Goal: Task Accomplishment & Management: Manage account settings

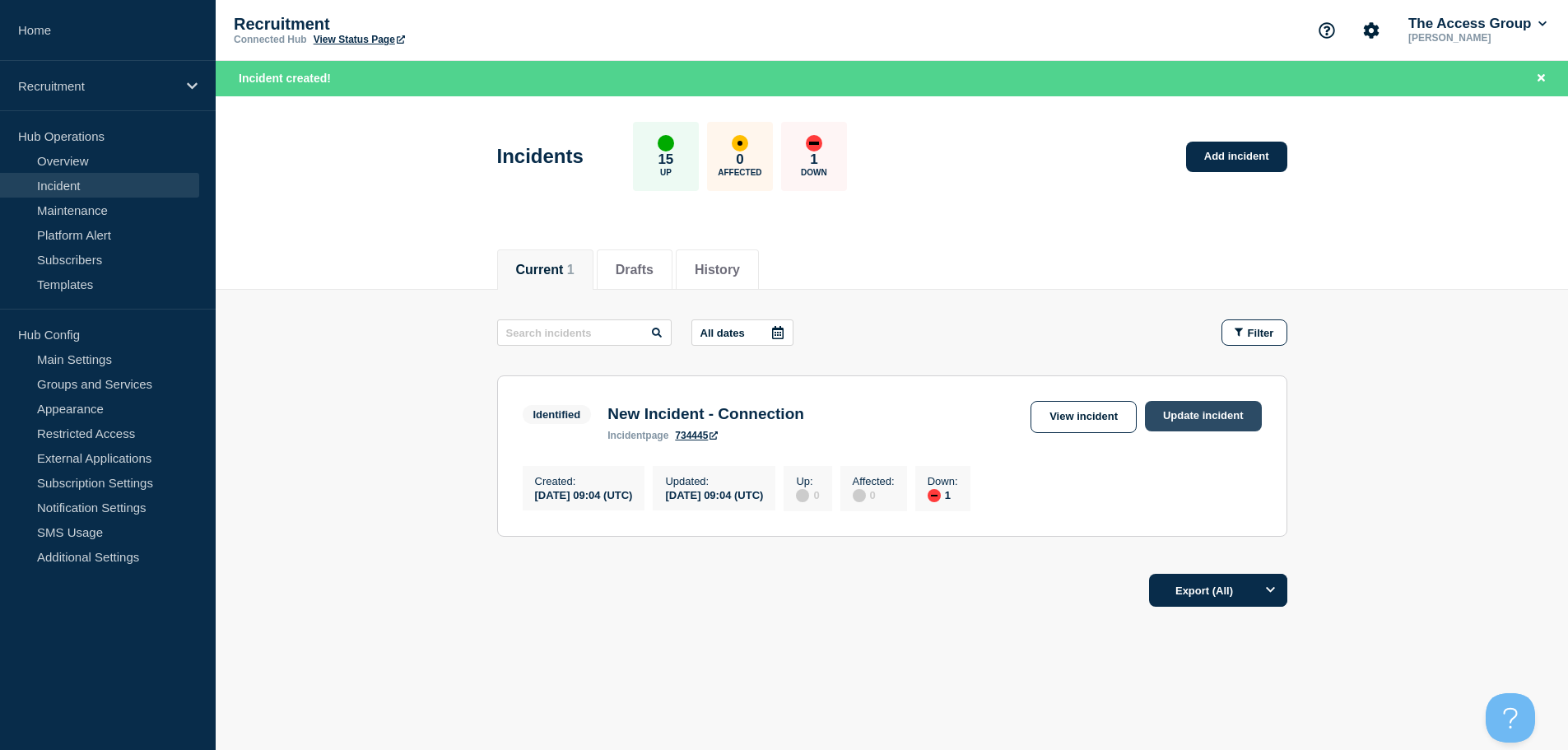
drag, startPoint x: 0, startPoint y: 0, endPoint x: 1240, endPoint y: 419, distance: 1308.9
click at [1240, 419] on link "Update incident" at bounding box center [1203, 415] width 117 height 31
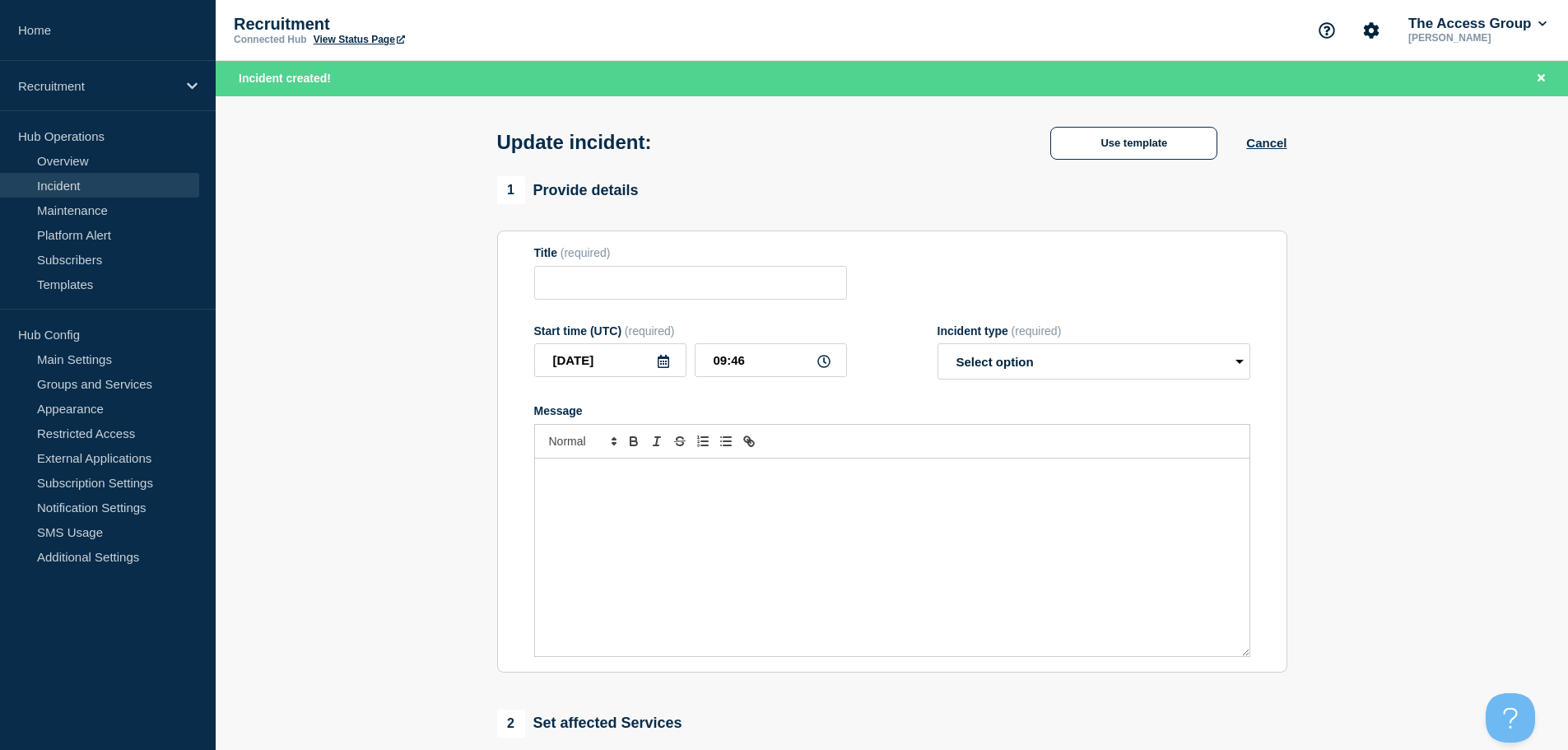
type input "New Incident - Connection"
click at [1125, 356] on select "Select option Investigating Identified Monitoring Resolved" at bounding box center [1094, 361] width 312 height 36
select select "monitoring"
click at [937, 347] on select "Select option Investigating Identified Monitoring Resolved" at bounding box center [1094, 361] width 312 height 36
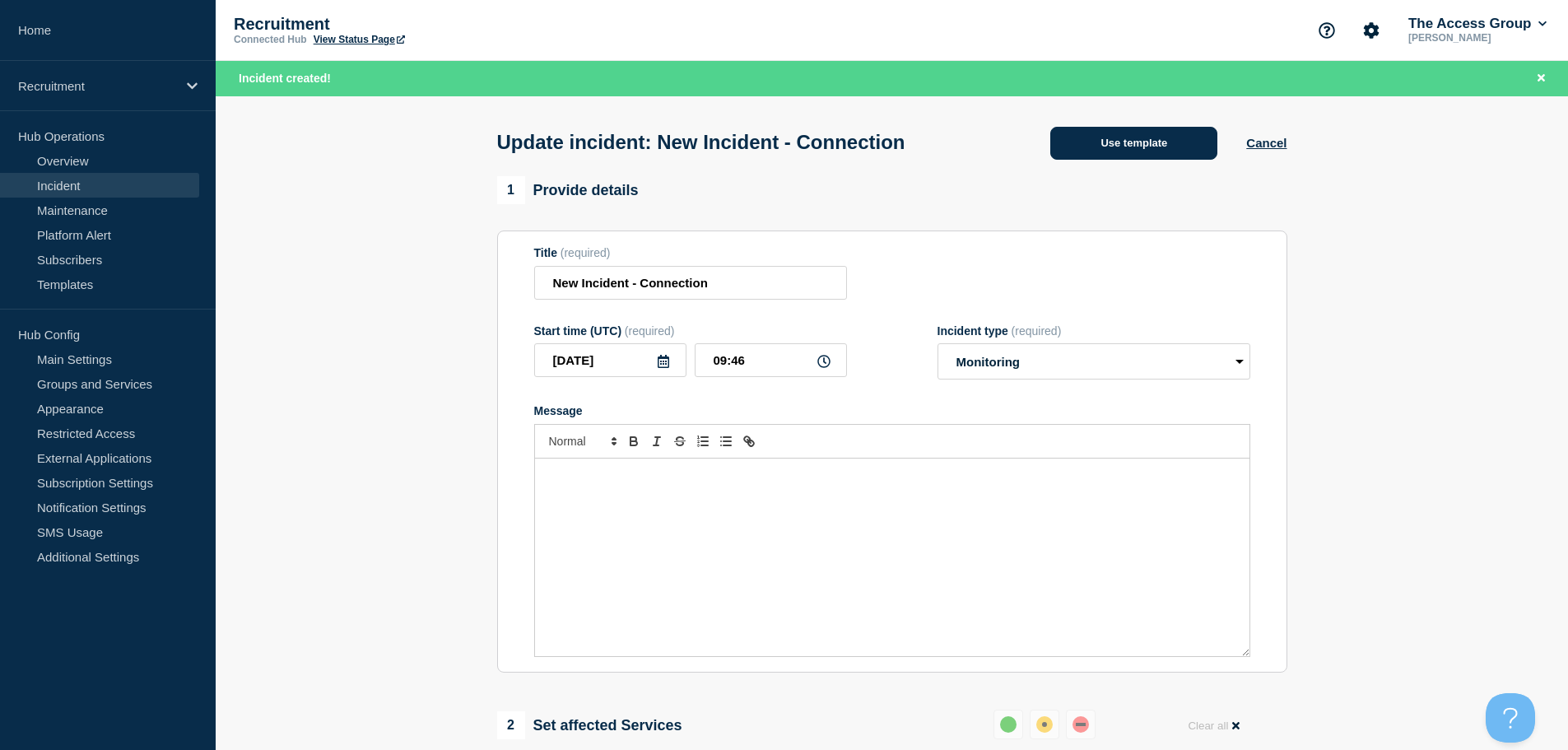
click at [1150, 137] on button "Use template" at bounding box center [1134, 143] width 167 height 33
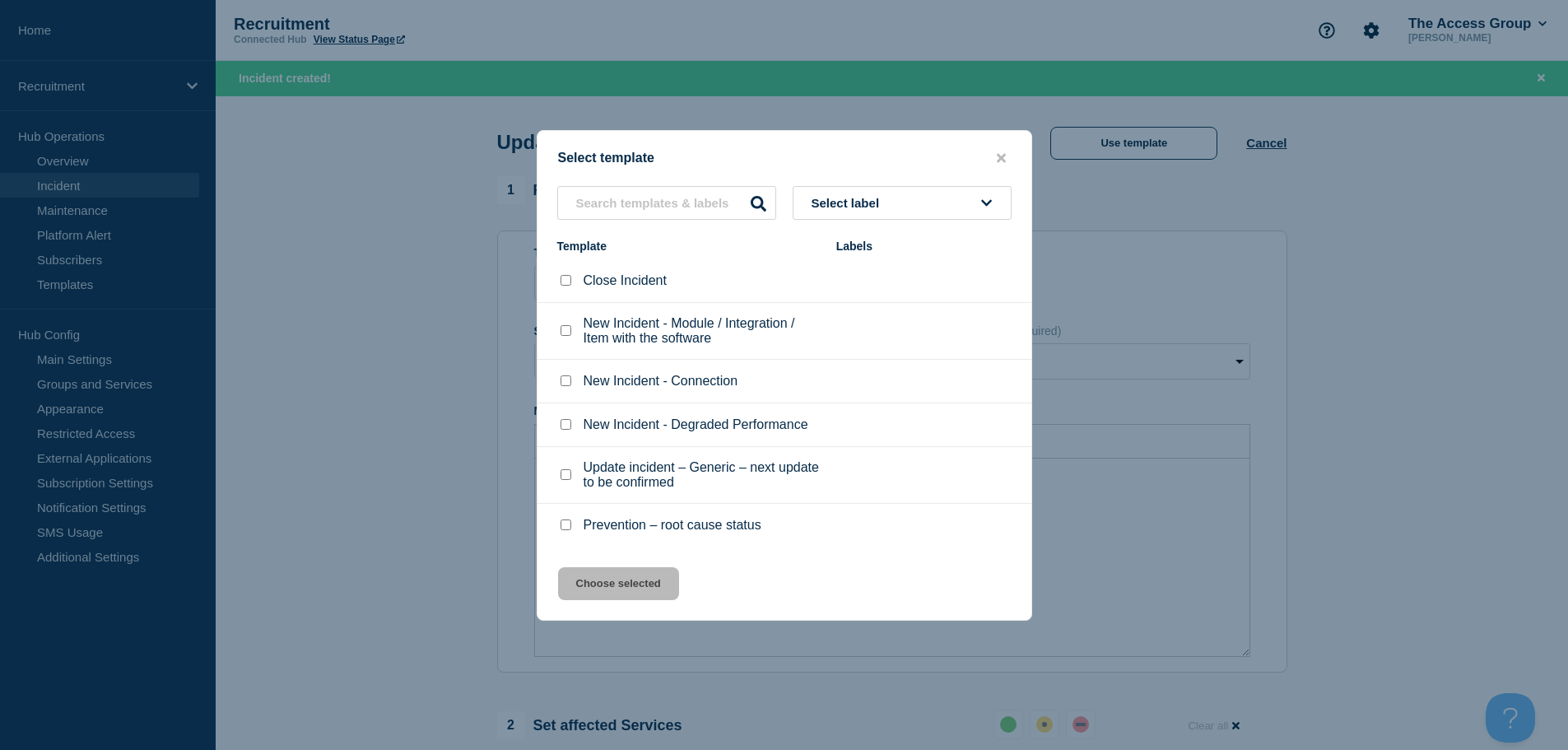
click at [565, 480] on input "Update incident – Generic – next update to be confirmed checkbox" at bounding box center [565, 474] width 10 height 10
checkbox input "true"
click at [650, 603] on div "Select template Select label Template Labels Close Incident New Incident - Modu…" at bounding box center [785, 375] width 496 height 490
click at [650, 597] on button "Choose selected" at bounding box center [618, 583] width 121 height 33
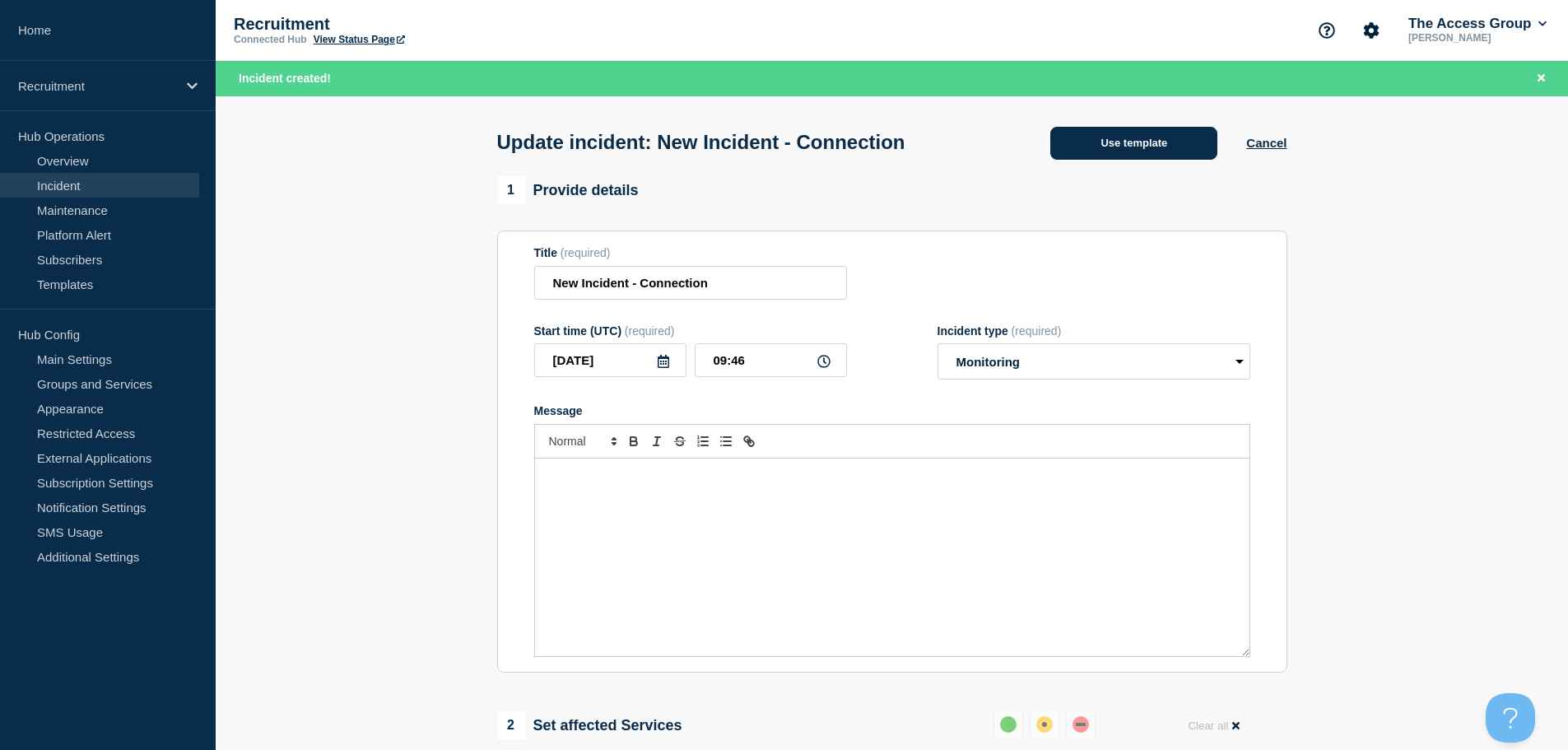
select select "investigating"
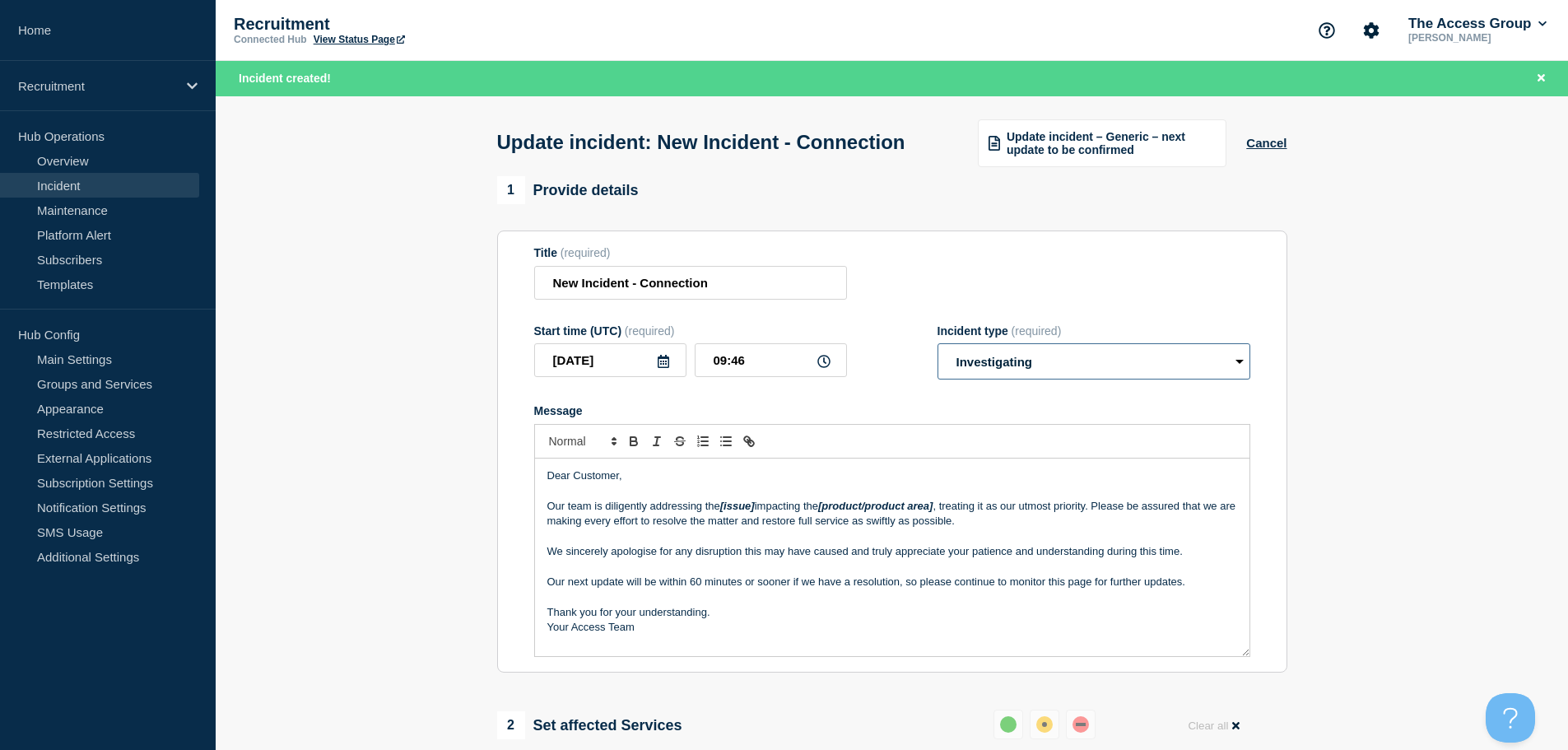
click at [1093, 380] on select "Select option Investigating Identified Monitoring Resolved" at bounding box center [1094, 361] width 312 height 36
click at [1281, 150] on div "Update incident – Generic – next update to be confirmed Cancel" at bounding box center [1122, 142] width 328 height 50
click at [1278, 150] on button "Cancel" at bounding box center [1266, 142] width 40 height 14
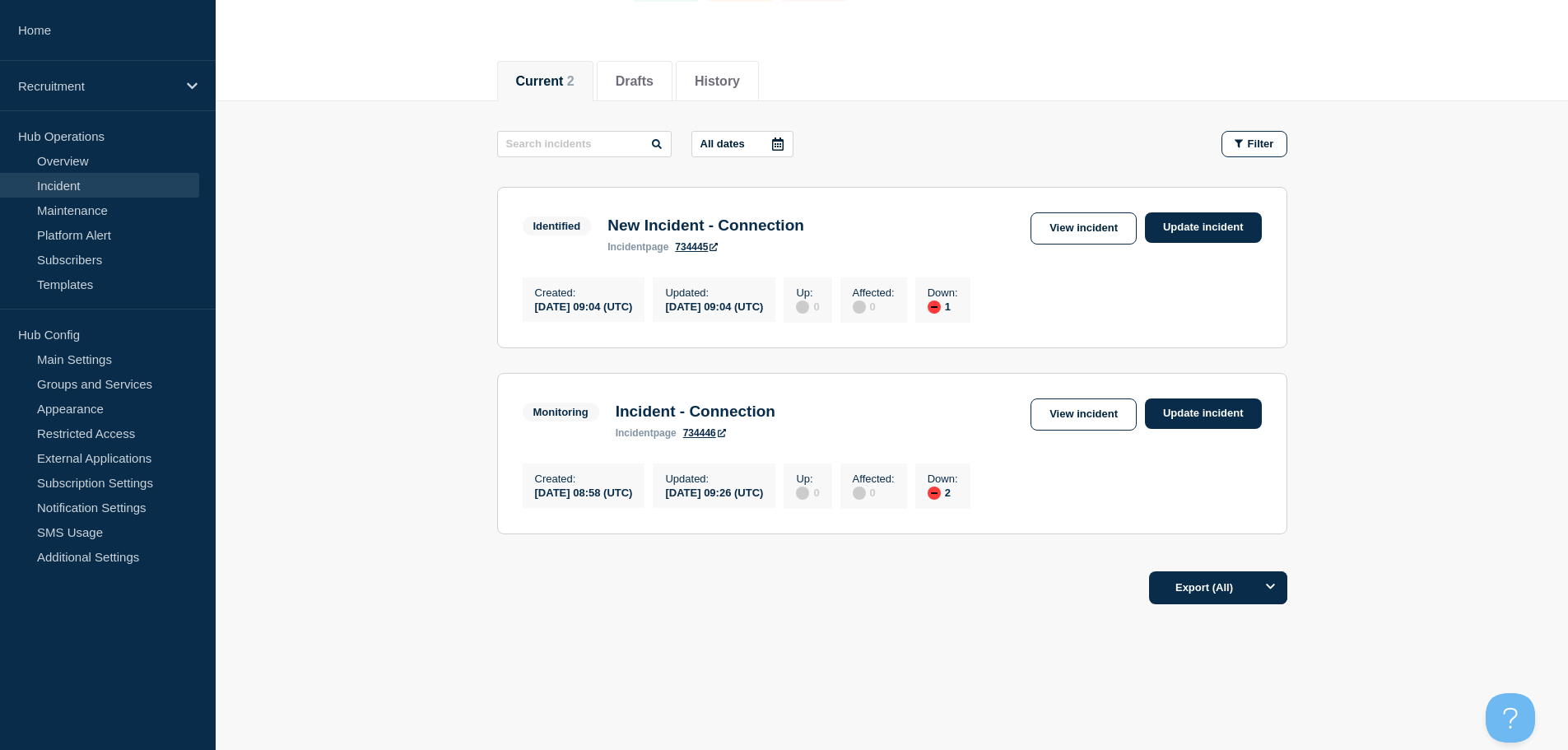
scroll to position [165, 0]
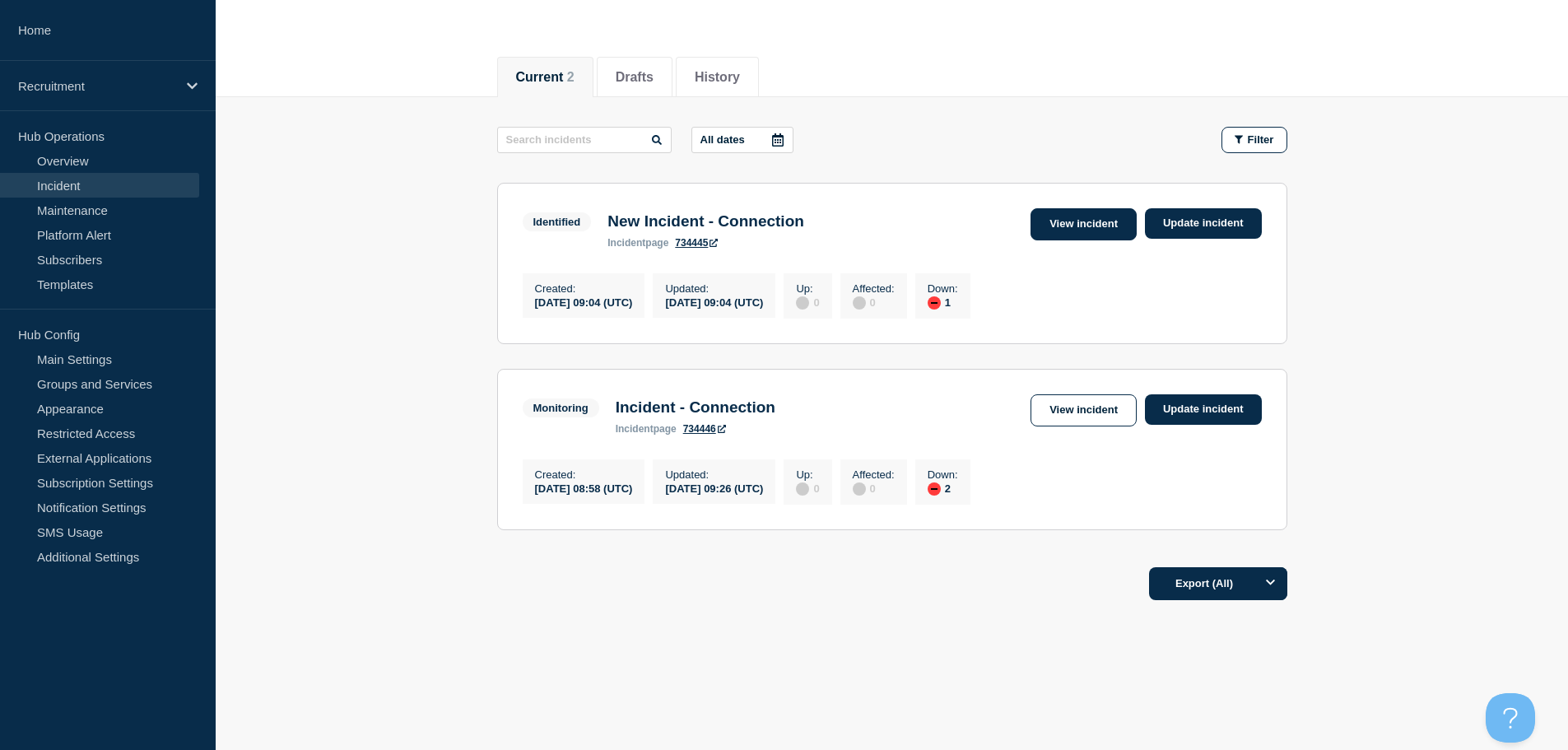
click at [1086, 223] on link "View incident" at bounding box center [1084, 224] width 107 height 32
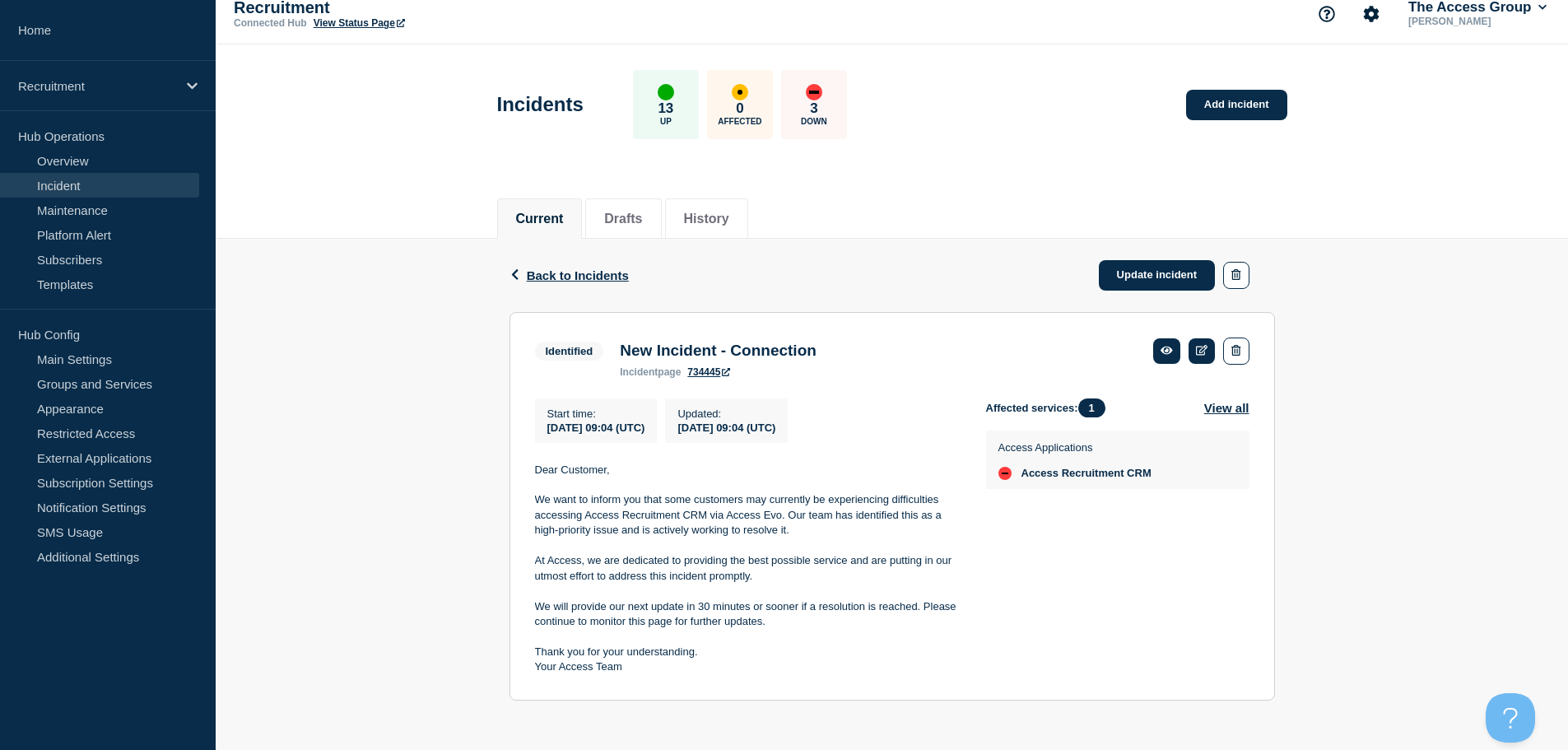
scroll to position [23, 0]
click at [1173, 263] on link "Update incident" at bounding box center [1157, 275] width 117 height 31
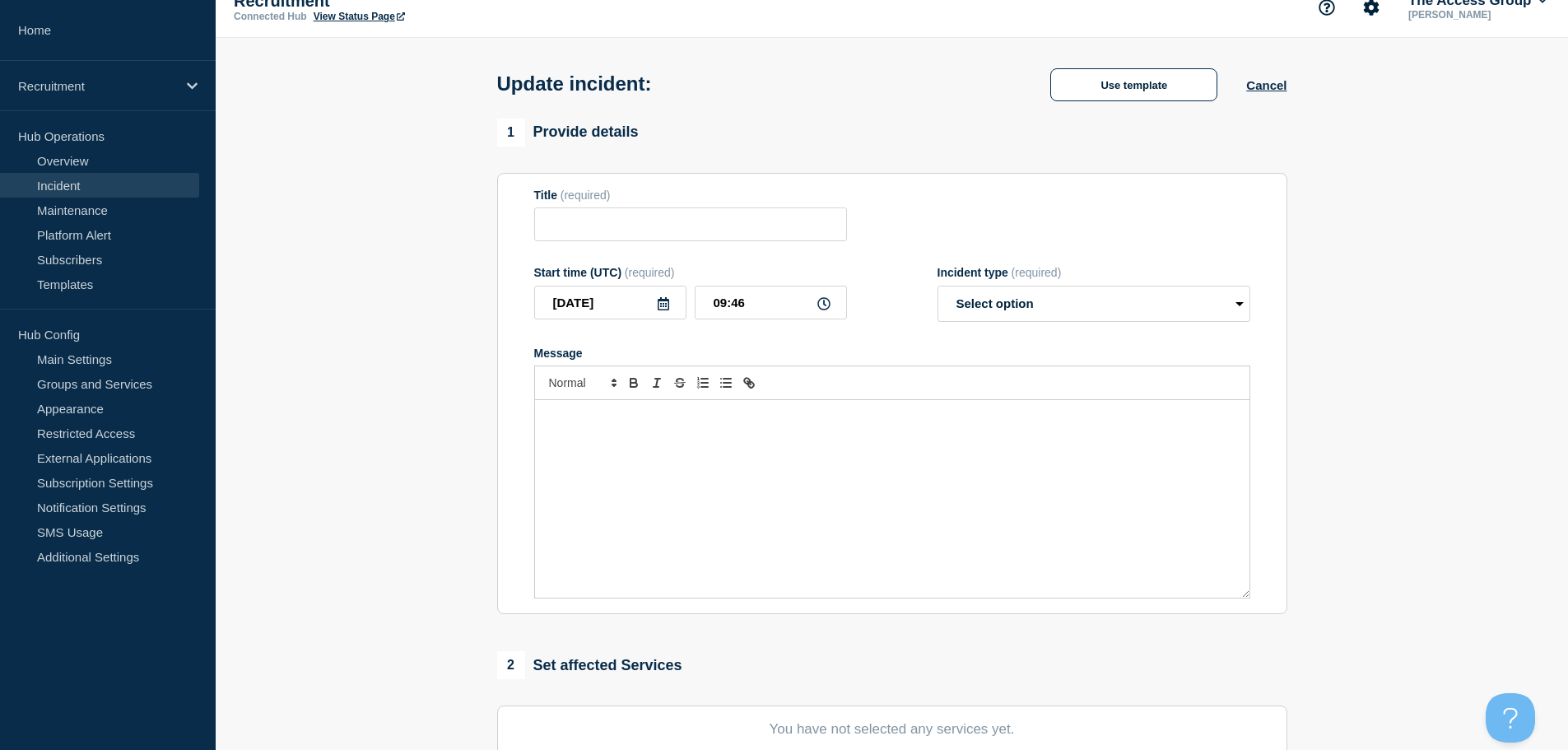
type input "New Incident - Connection"
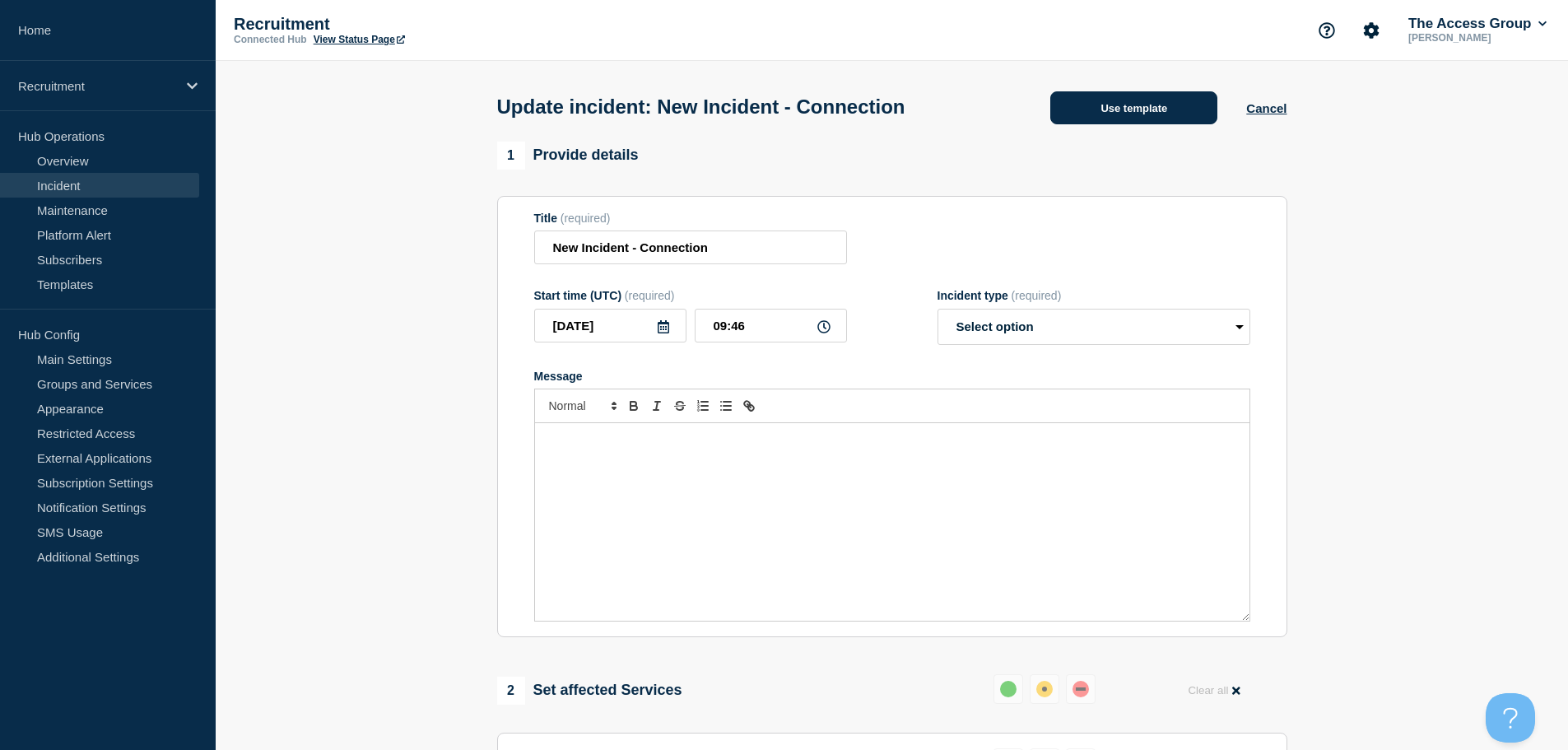
click at [1111, 110] on button "Use template" at bounding box center [1134, 108] width 167 height 33
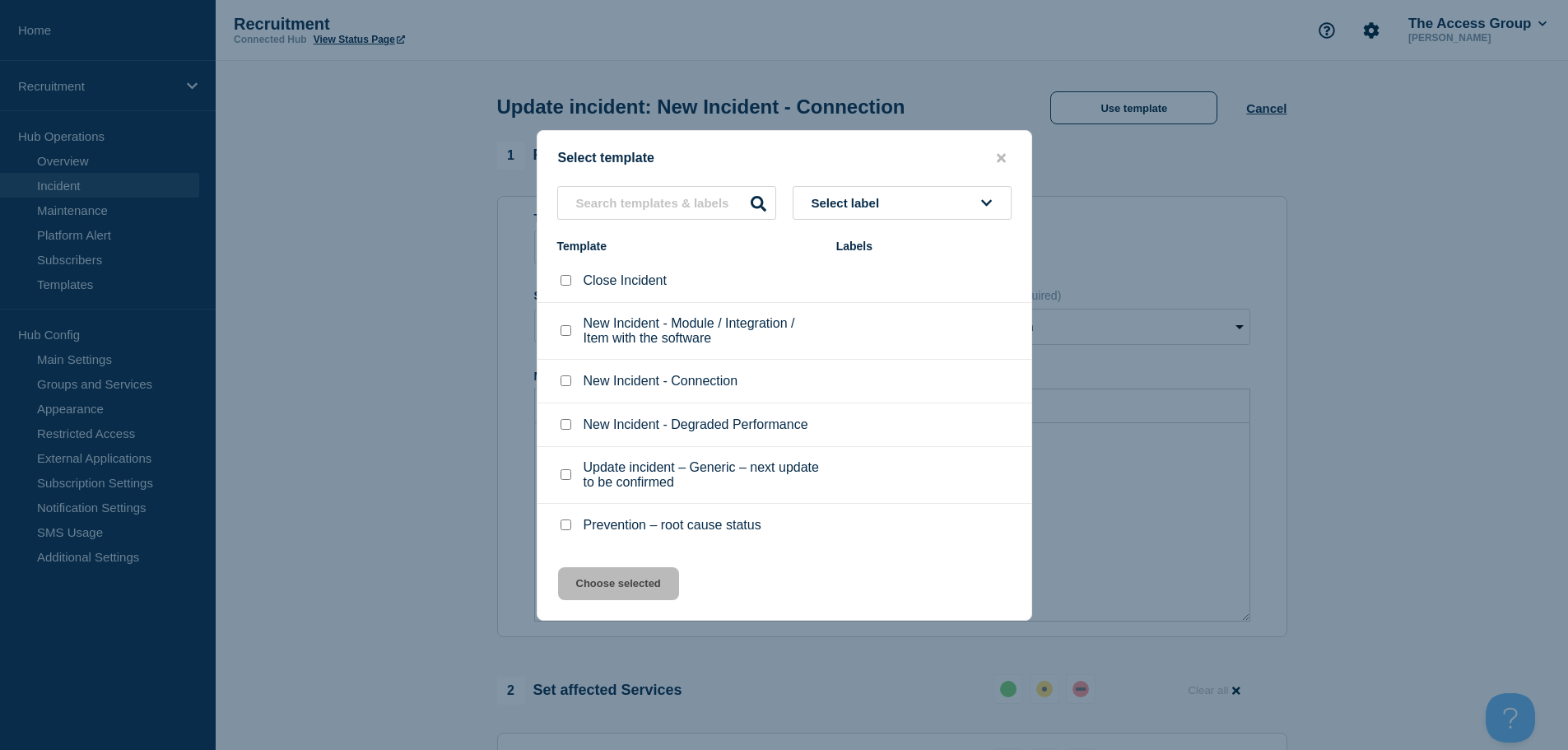
click at [568, 530] on input "Prevention – root cause status checkbox" at bounding box center [565, 524] width 10 height 10
checkbox input "true"
click at [632, 592] on button "Choose selected" at bounding box center [618, 583] width 121 height 33
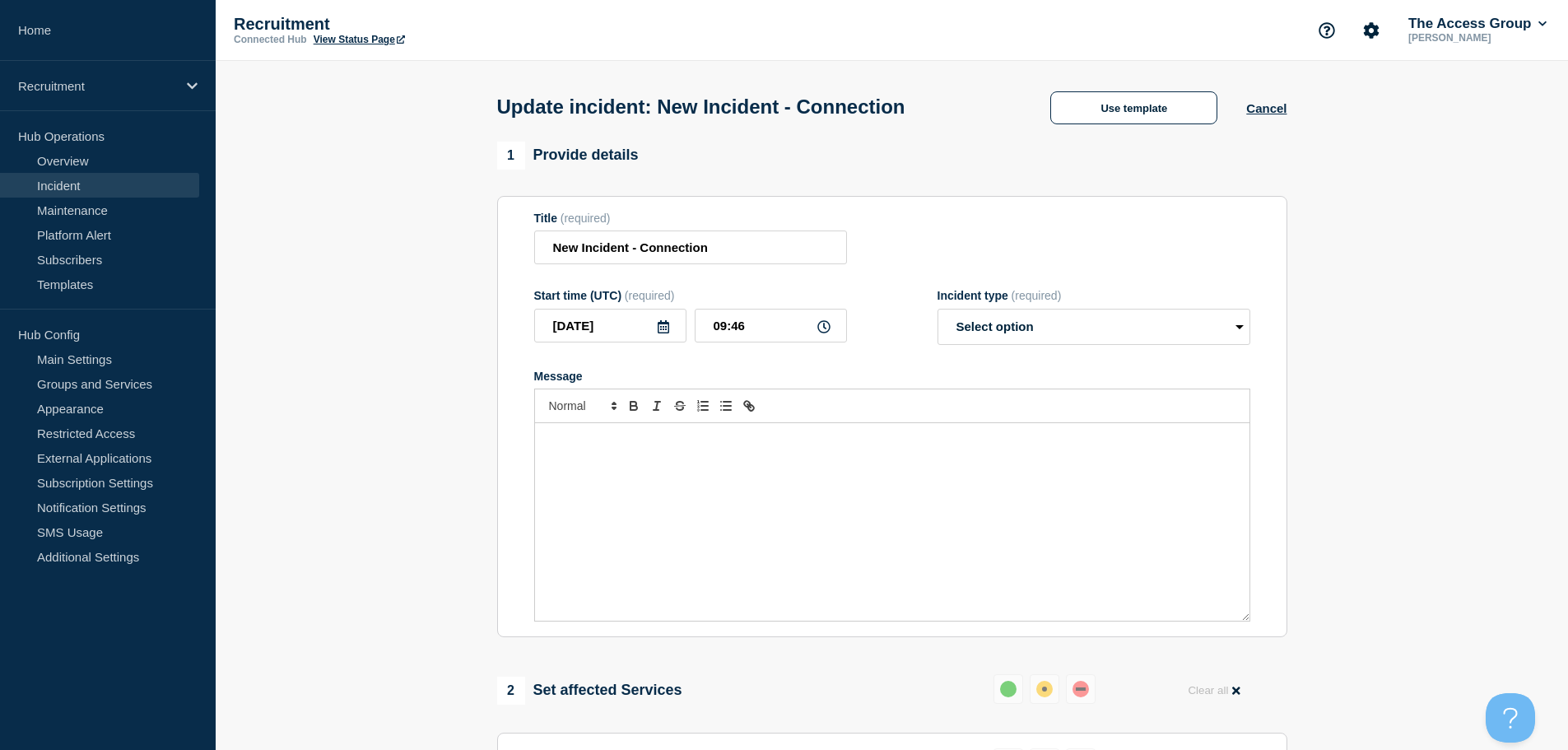
select select "resolved"
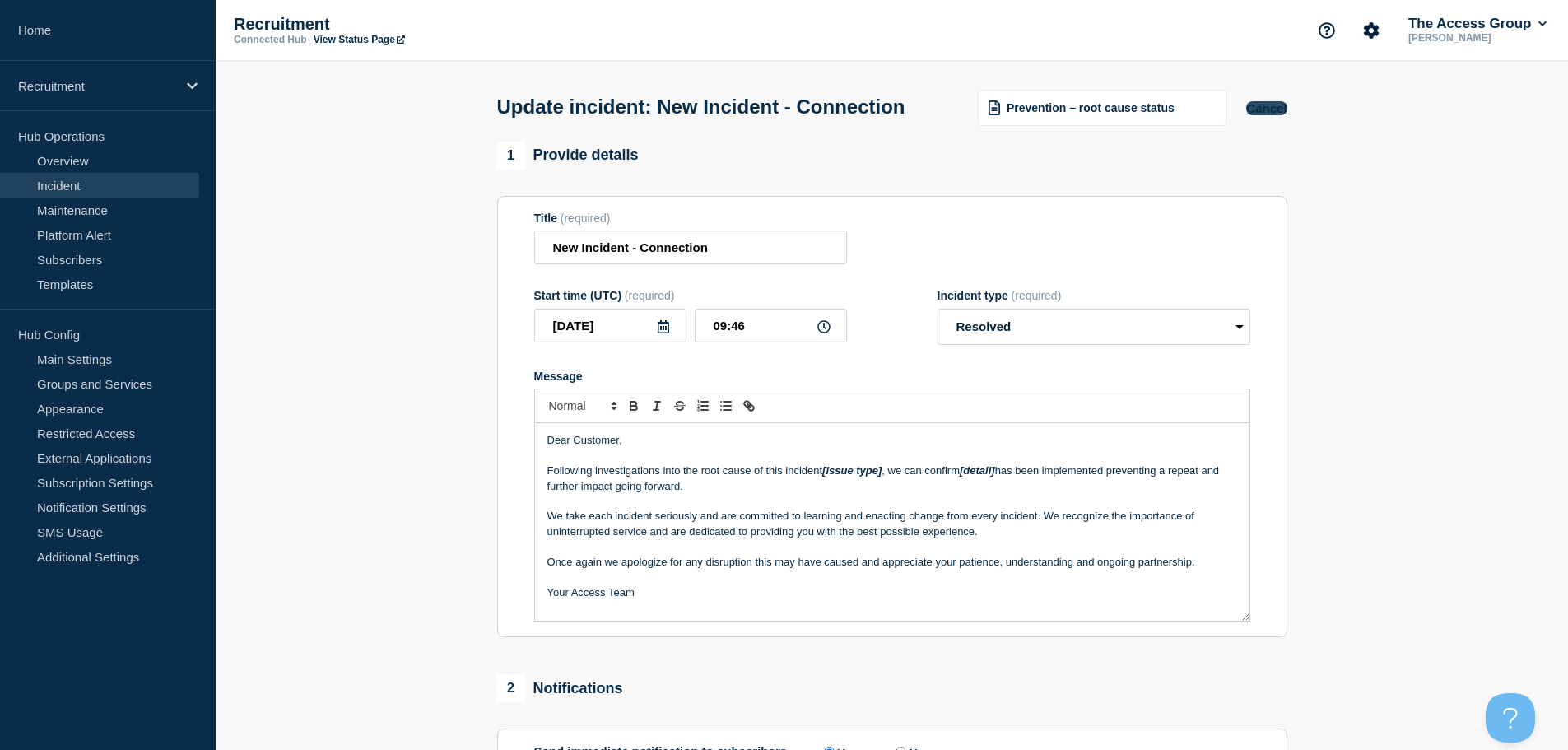
click at [1271, 115] on button "Cancel" at bounding box center [1266, 108] width 40 height 14
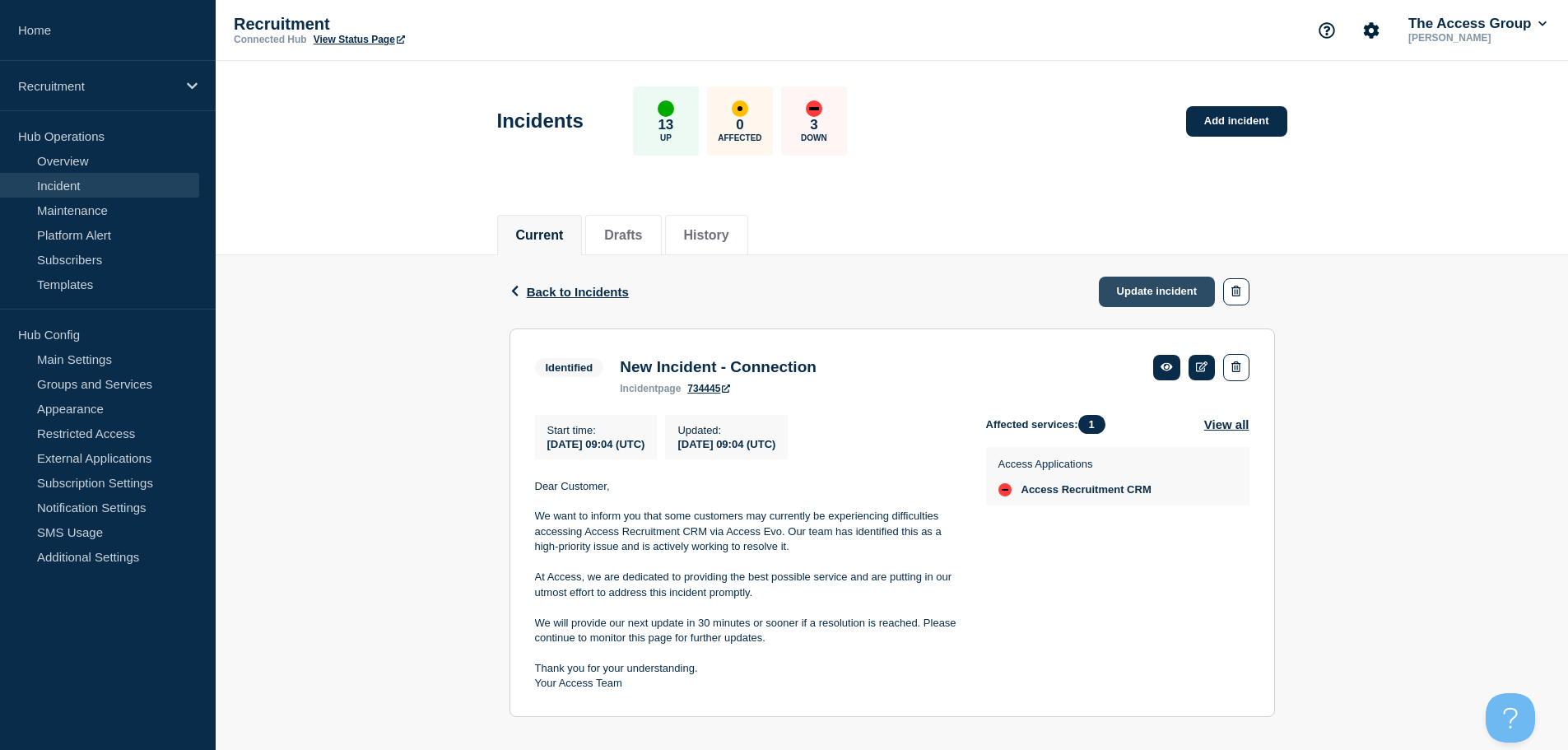
click at [1148, 284] on link "Update incident" at bounding box center [1157, 292] width 117 height 31
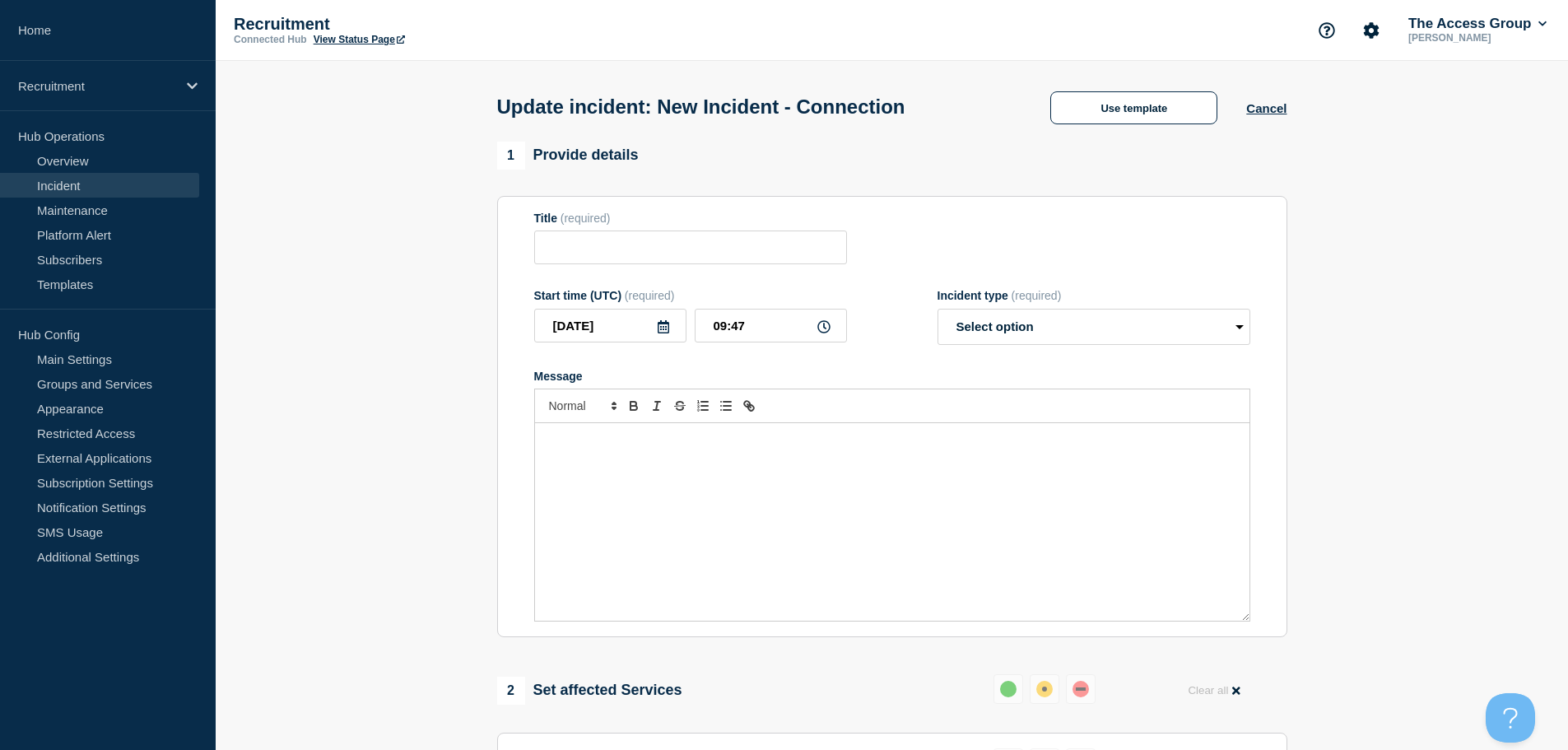
type input "New Incident - Connection"
click at [1131, 108] on button "Use template" at bounding box center [1134, 108] width 167 height 33
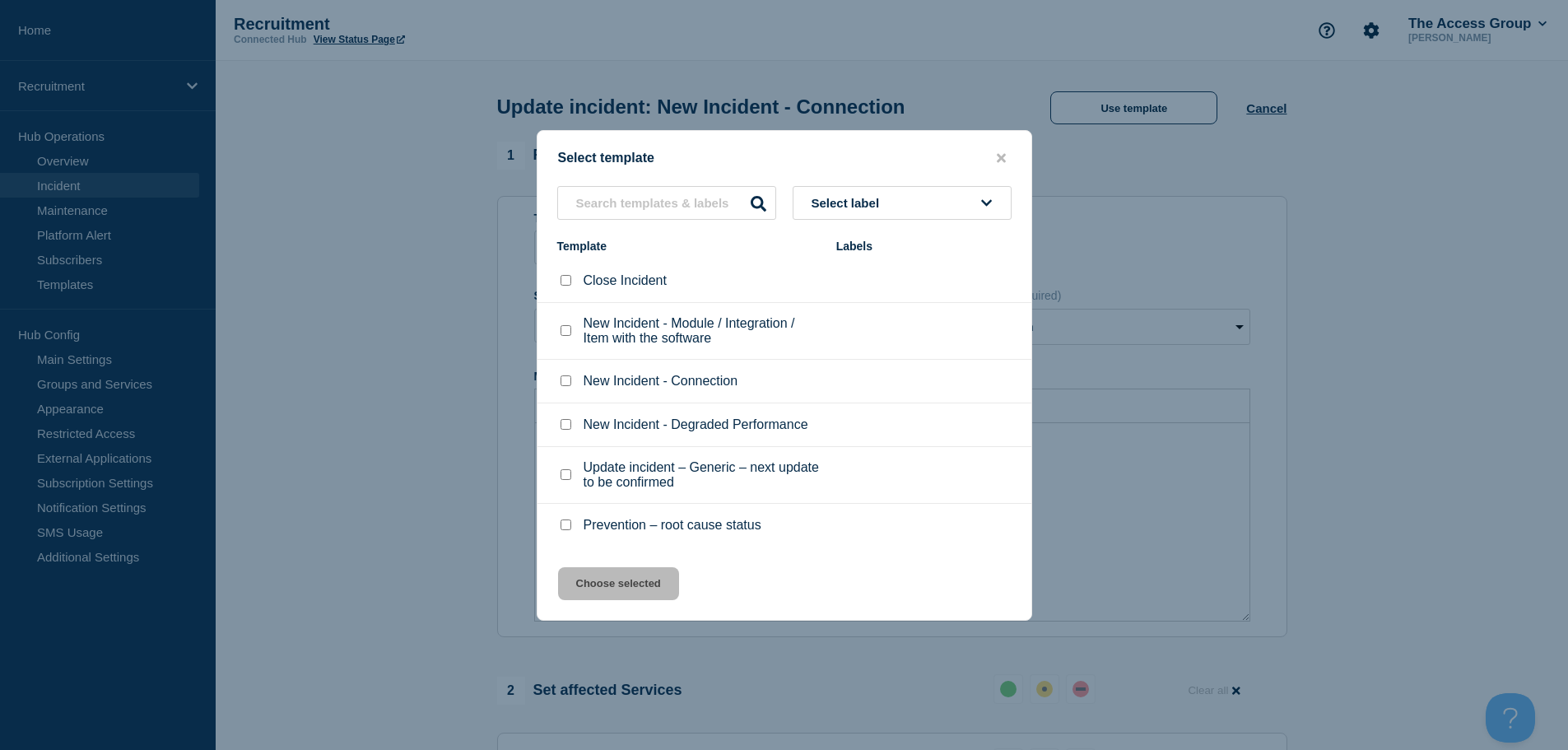
click at [562, 278] on input "Close Incident checkbox" at bounding box center [565, 280] width 10 height 10
checkbox input "true"
click at [623, 582] on button "Choose selected" at bounding box center [618, 583] width 121 height 33
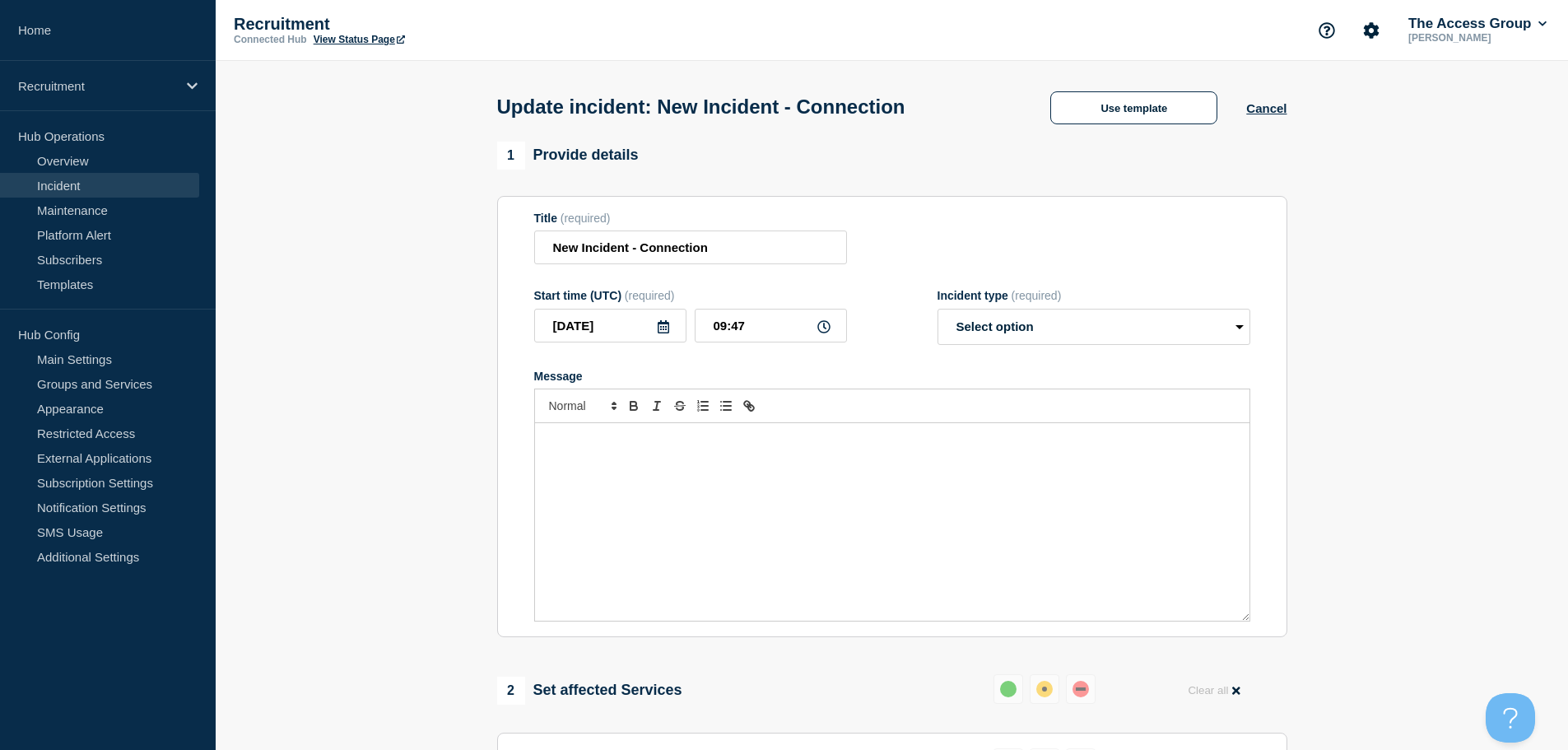
select select "resolved"
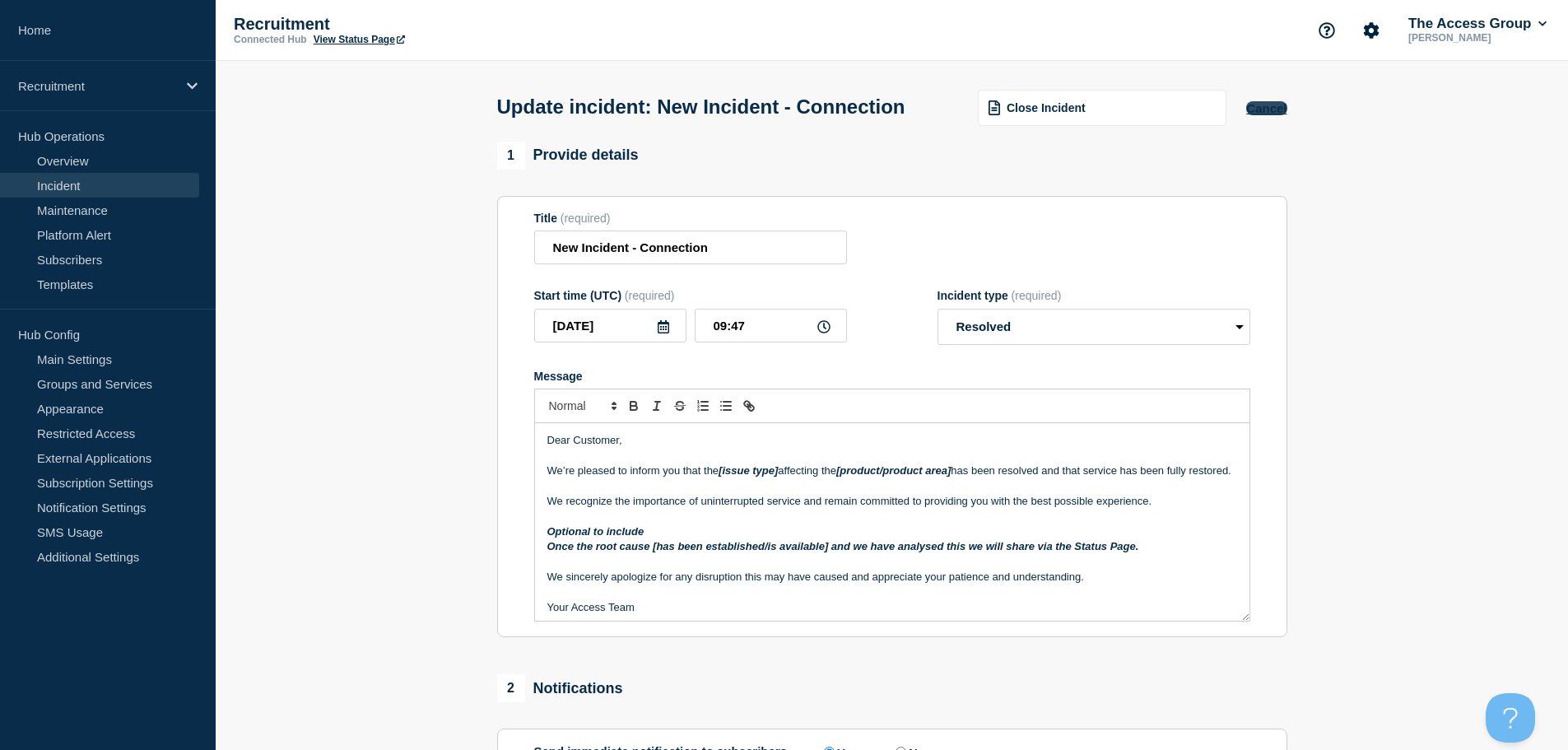
click at [1278, 115] on button "Cancel" at bounding box center [1266, 108] width 40 height 14
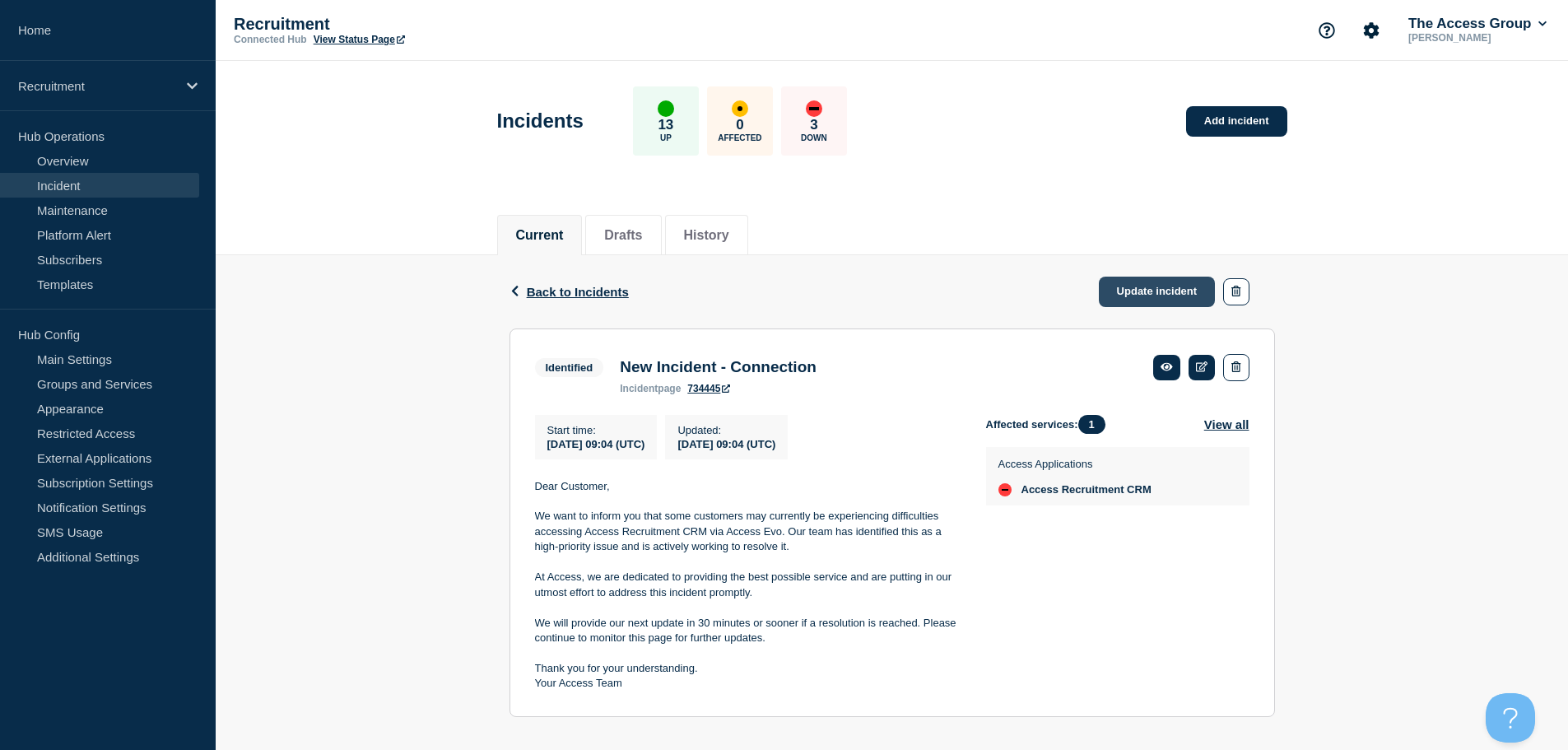
click at [1166, 291] on link "Update incident" at bounding box center [1157, 292] width 117 height 31
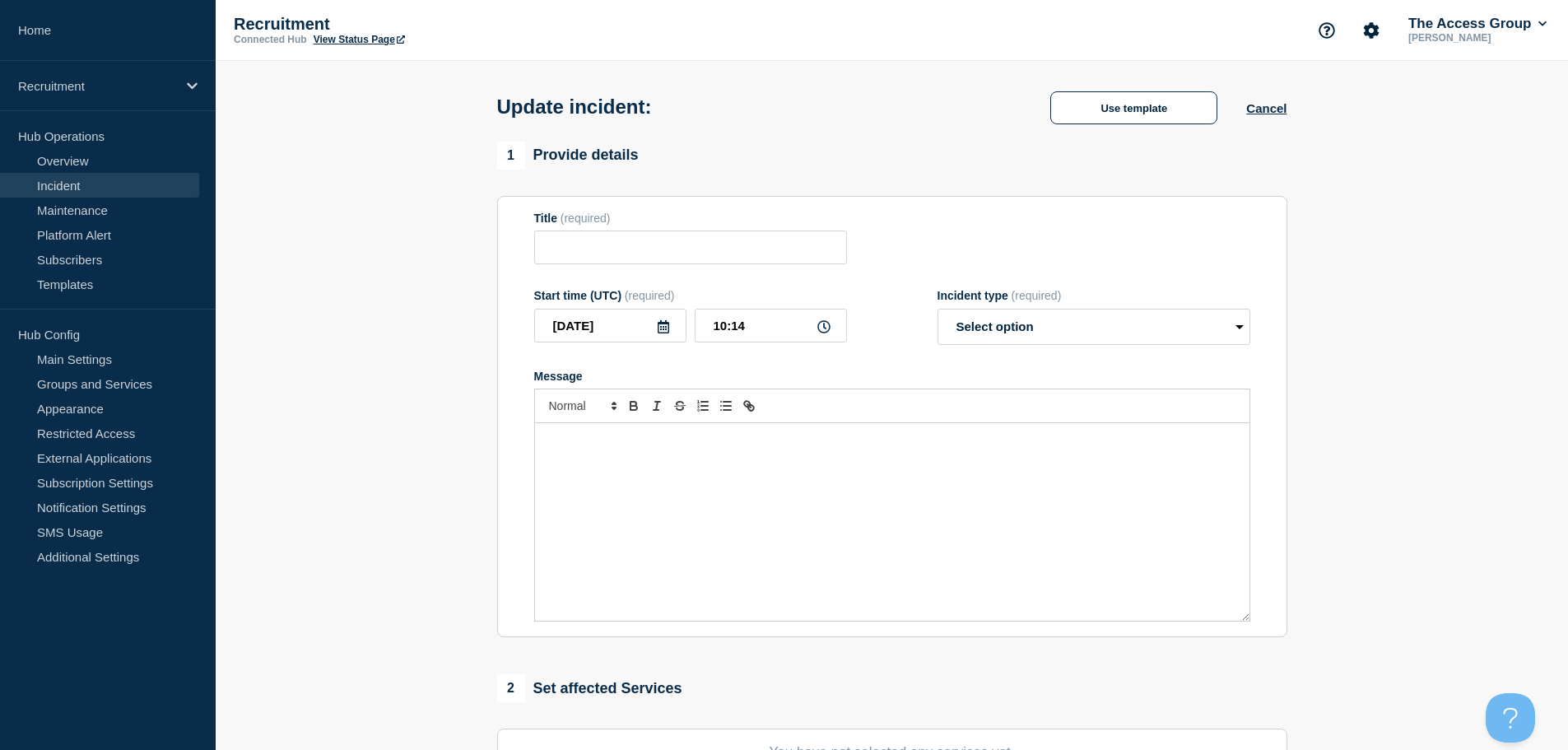
type input "New Incident - Connection"
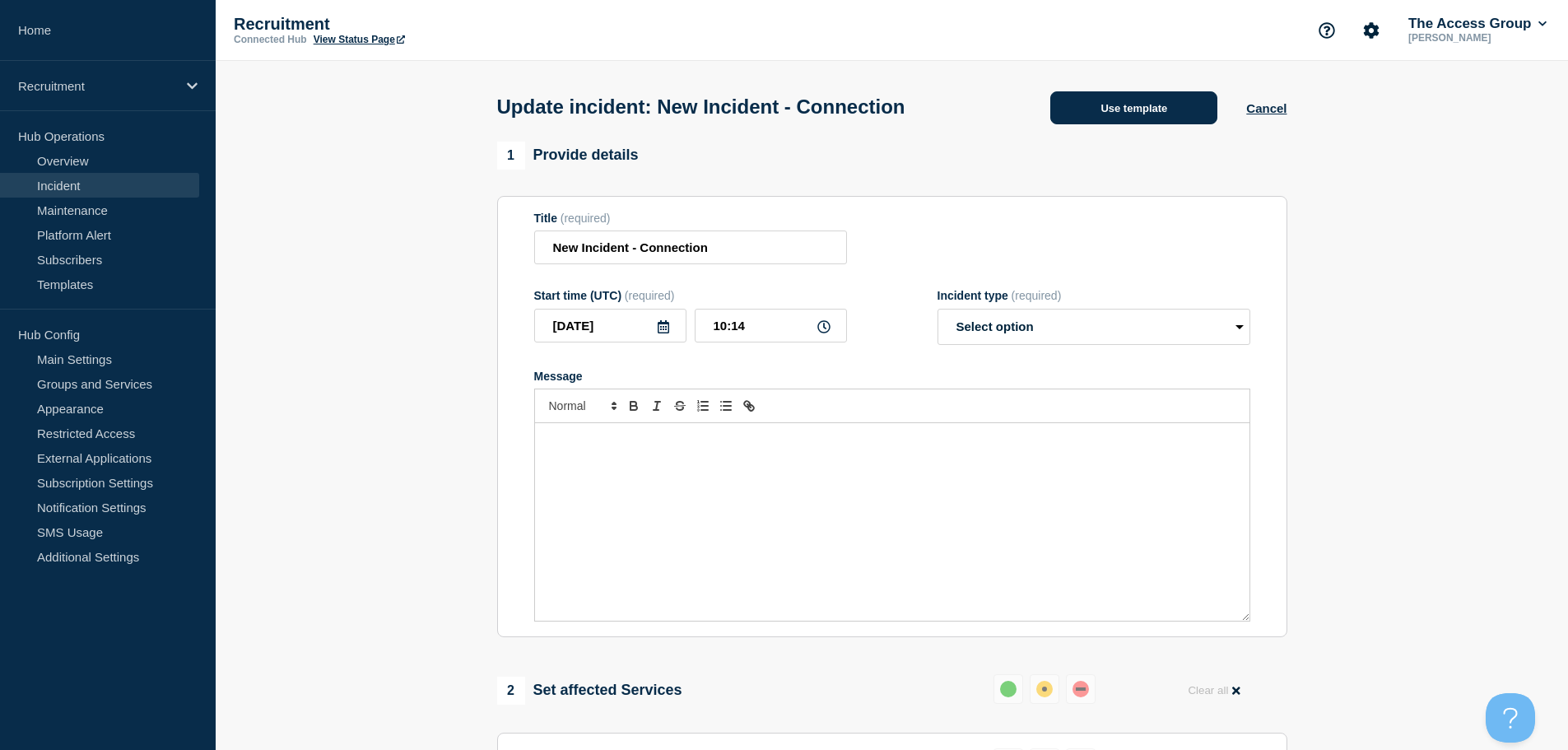
click at [1124, 110] on button "Use template" at bounding box center [1134, 108] width 167 height 33
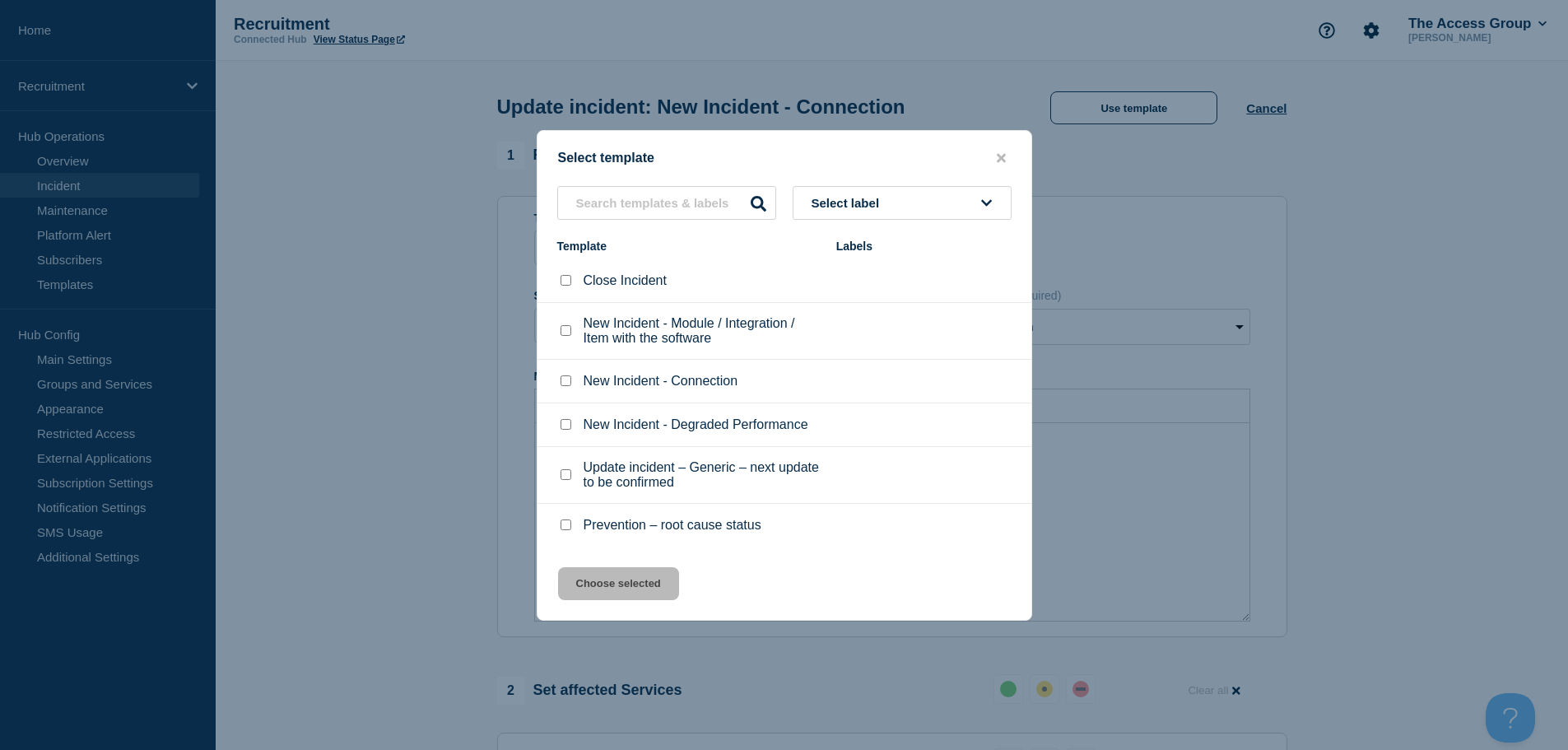
click at [571, 282] on input "Close Incident checkbox" at bounding box center [565, 280] width 10 height 10
checkbox input "true"
click at [617, 587] on button "Choose selected" at bounding box center [618, 583] width 121 height 33
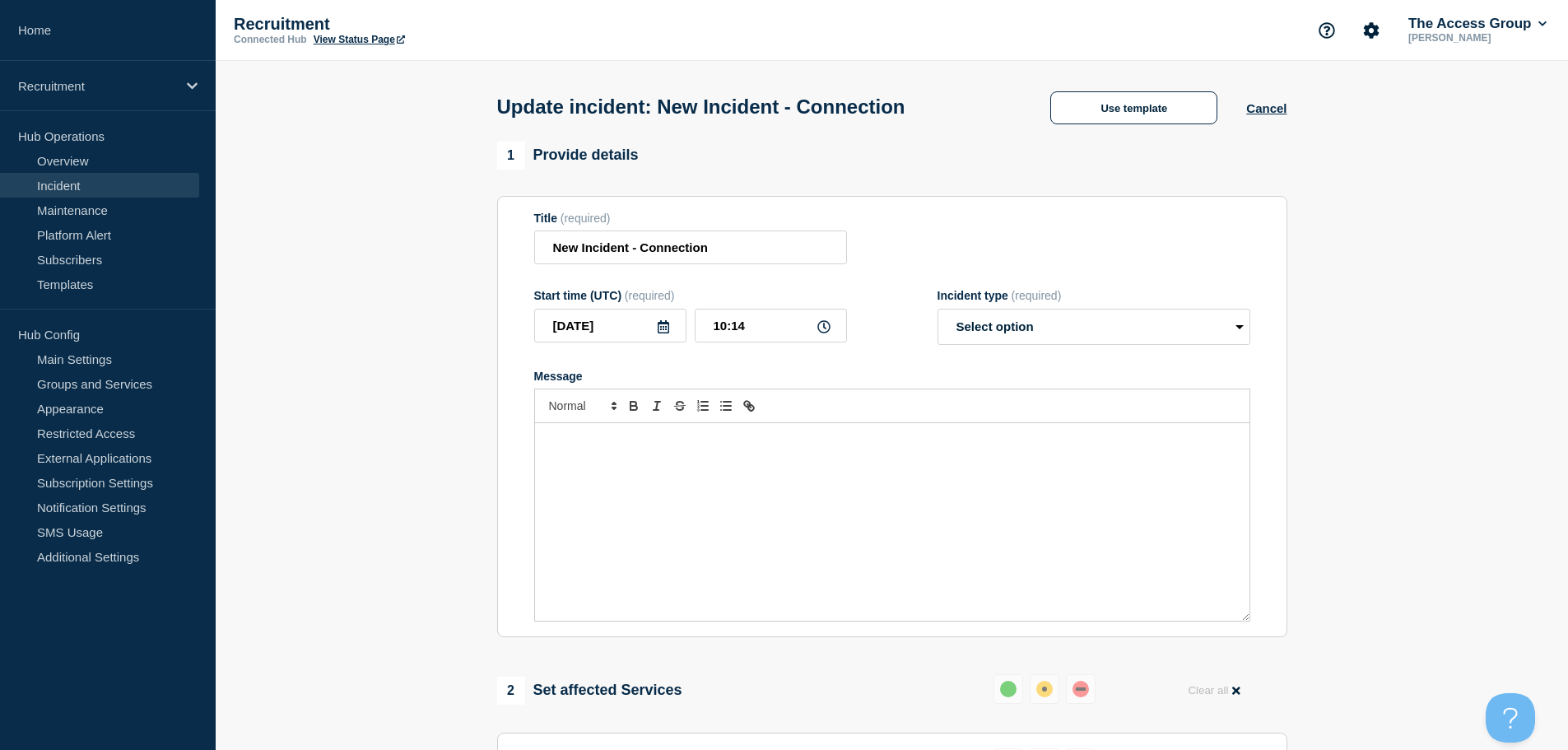
select select "resolved"
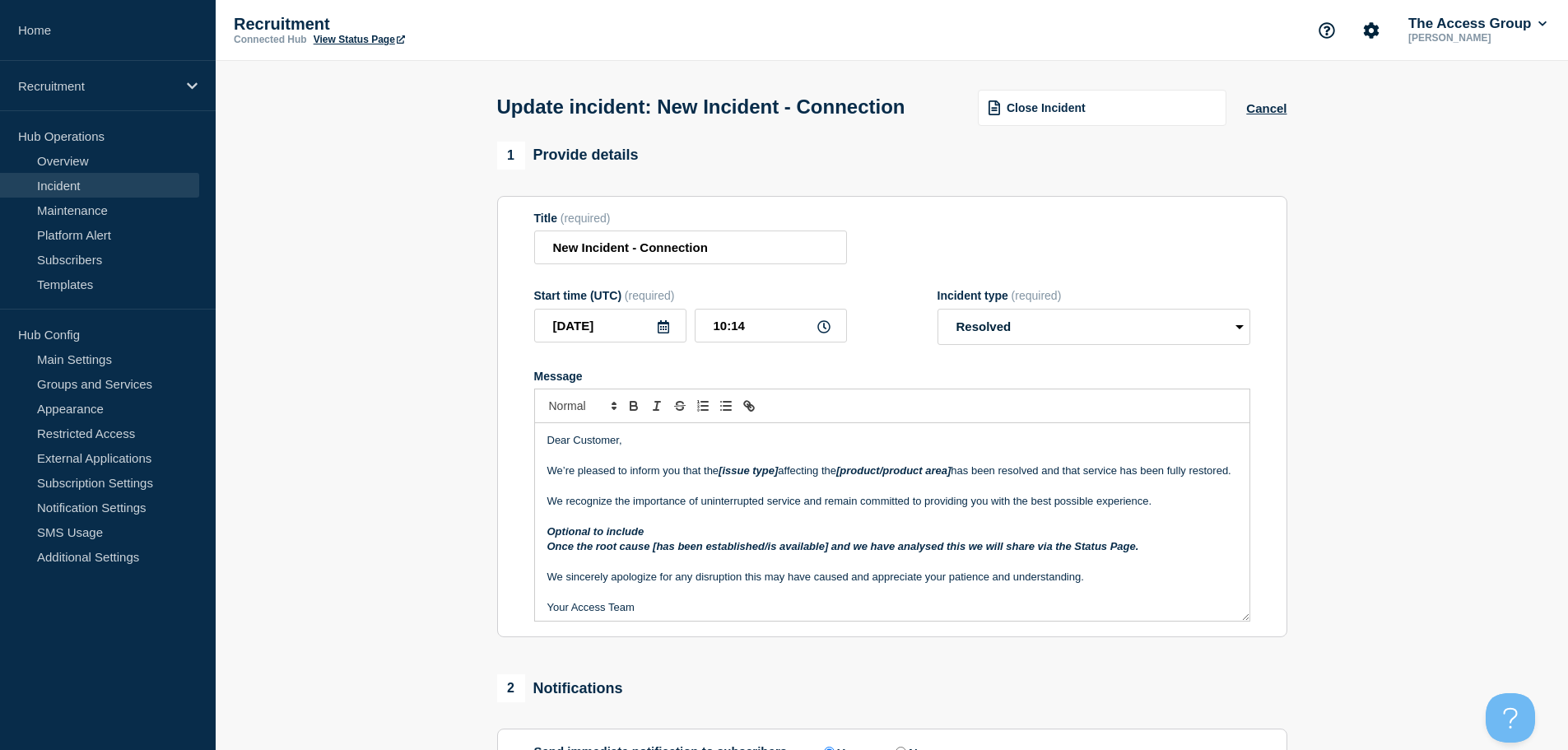
click at [721, 476] on em "[issue type]" at bounding box center [748, 469] width 59 height 12
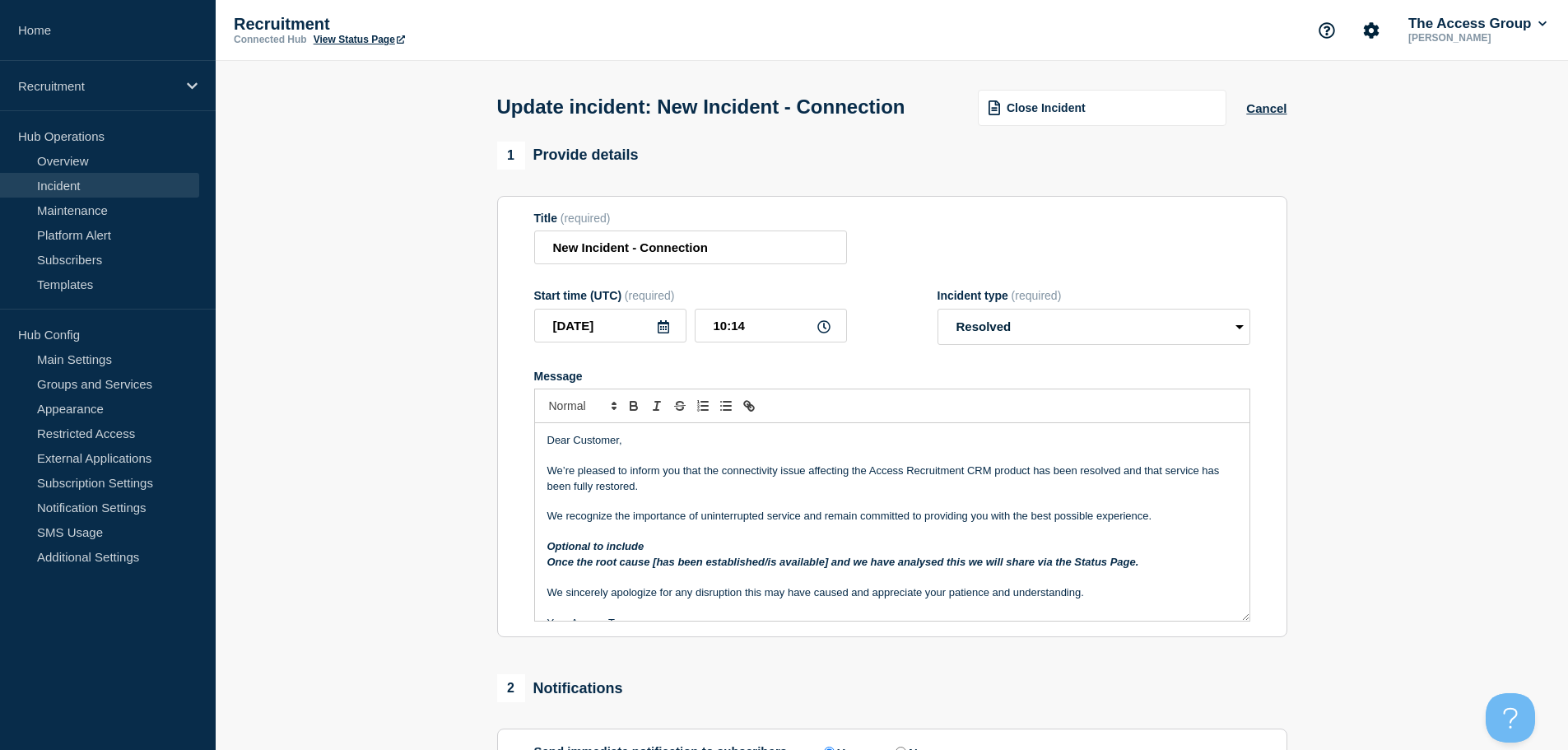
click at [657, 568] on em "Once the root cause [has been established/is available] and we have analysed th…" at bounding box center [843, 561] width 592 height 12
click at [820, 568] on em "Once the root cause has been established/is available] and we have analysed thi…" at bounding box center [841, 561] width 588 height 12
drag, startPoint x: 764, startPoint y: 591, endPoint x: 653, endPoint y: 593, distance: 111.0
click at [653, 568] on em "Once the root cause has been established/is available] and we have analysed thi…" at bounding box center [841, 561] width 588 height 12
click at [719, 568] on em "Once the root cause is available] and we have analysed this we will share via t…" at bounding box center [785, 561] width 476 height 12
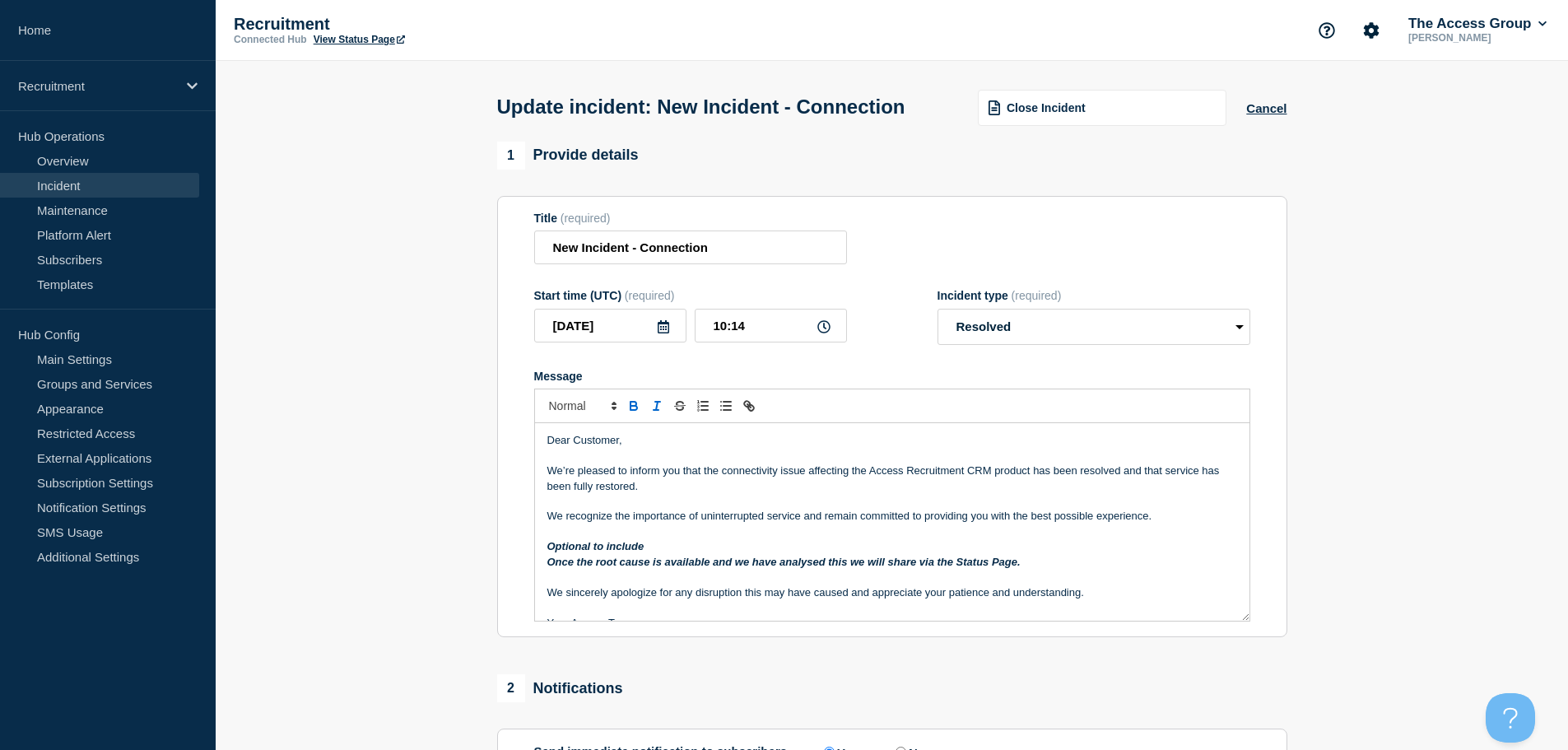
drag, startPoint x: 655, startPoint y: 574, endPoint x: 536, endPoint y: 574, distance: 119.0
click at [536, 574] on div "Dear Customer, We’re pleased to inform you that the connectivity issue affectin…" at bounding box center [893, 521] width 715 height 197
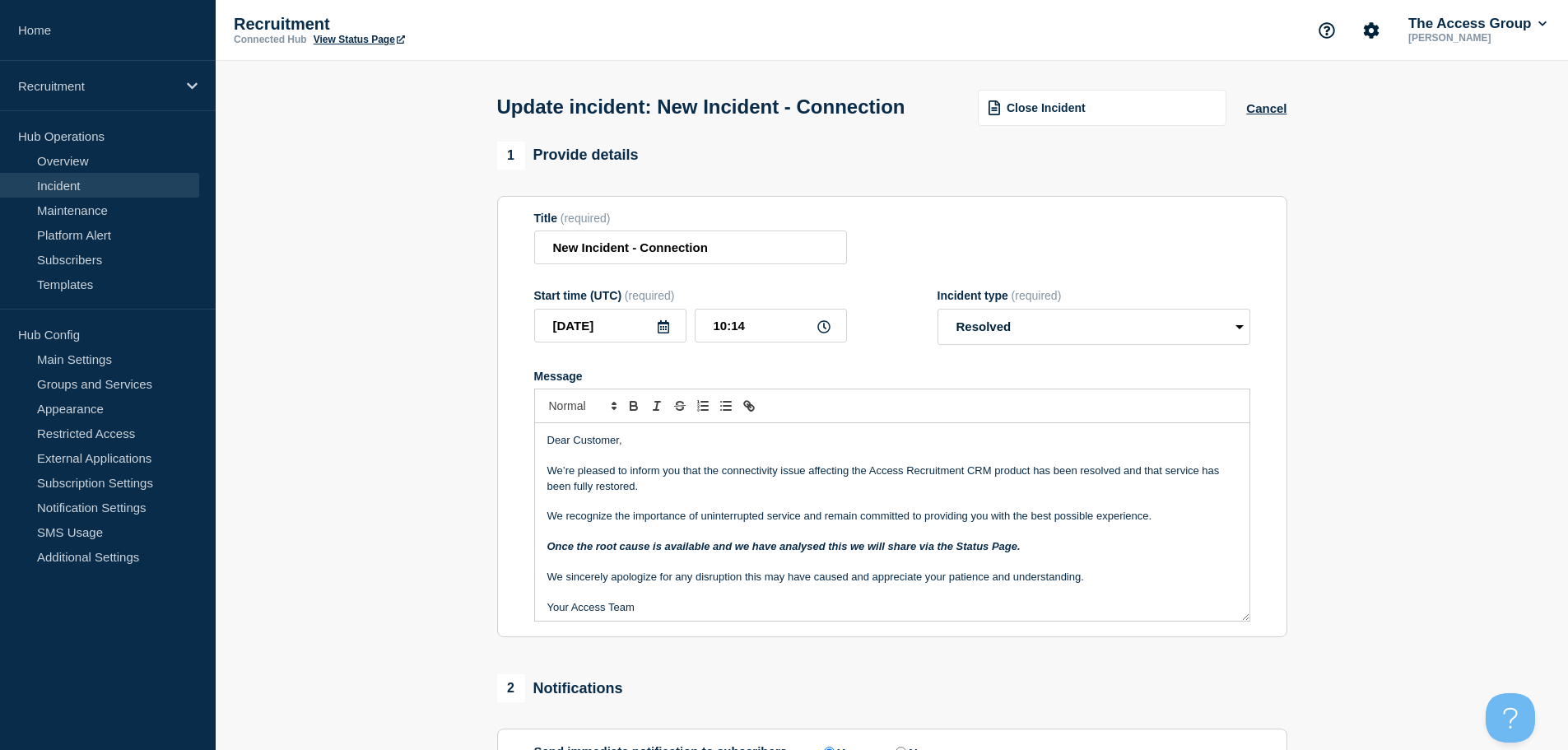
scroll to position [4, 0]
click at [549, 611] on p "Your Access Team" at bounding box center [892, 603] width 690 height 15
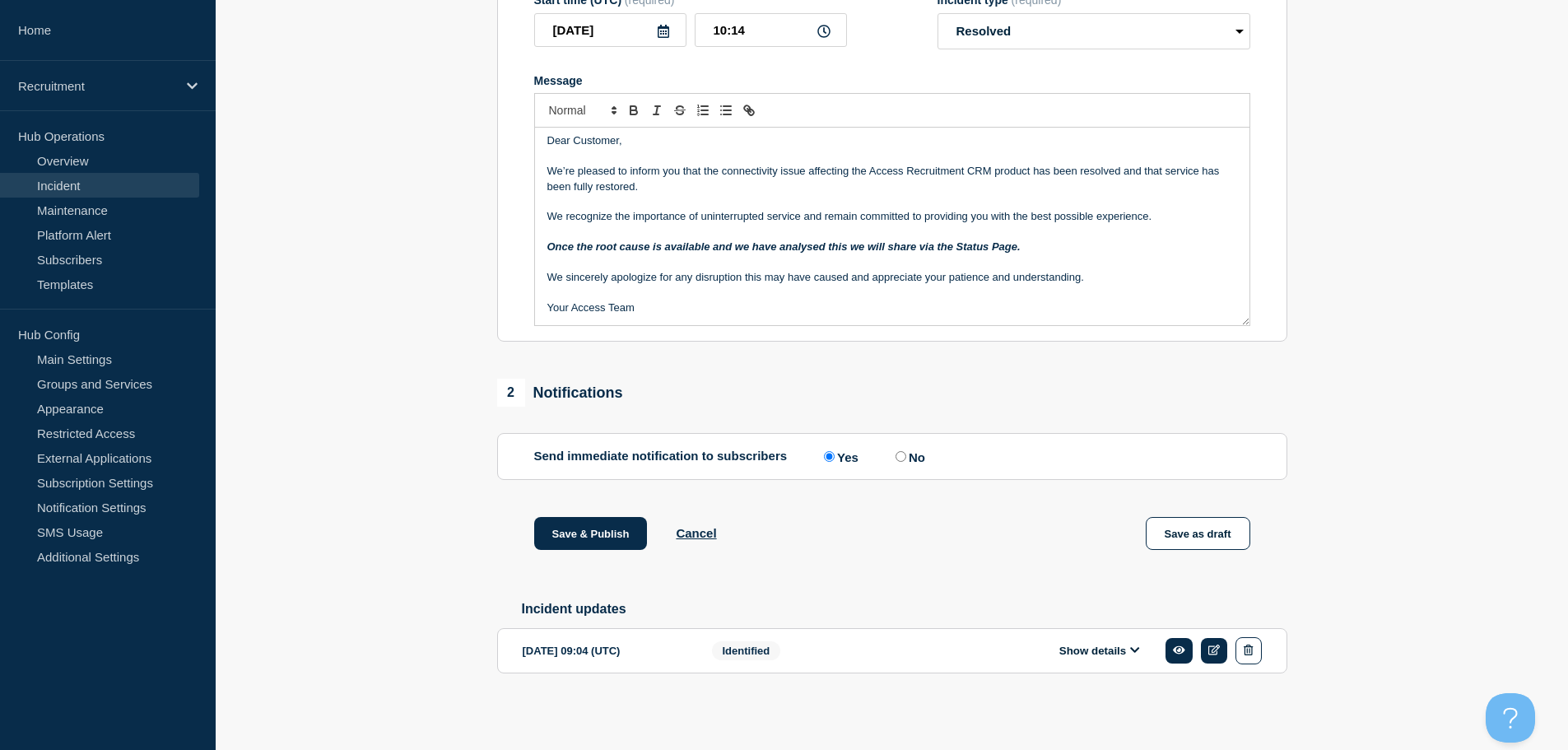
scroll to position [331, 0]
click at [611, 529] on button "Save & Publish" at bounding box center [590, 533] width 113 height 33
